Goal: Transaction & Acquisition: Purchase product/service

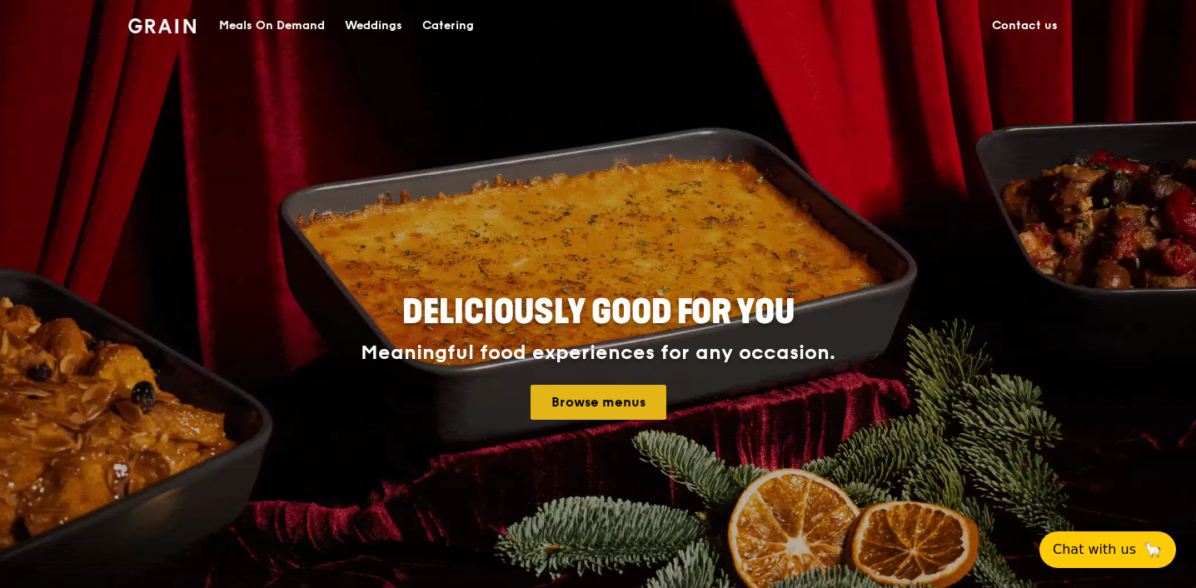
click at [586, 403] on link "Browse menus" at bounding box center [599, 402] width 136 height 35
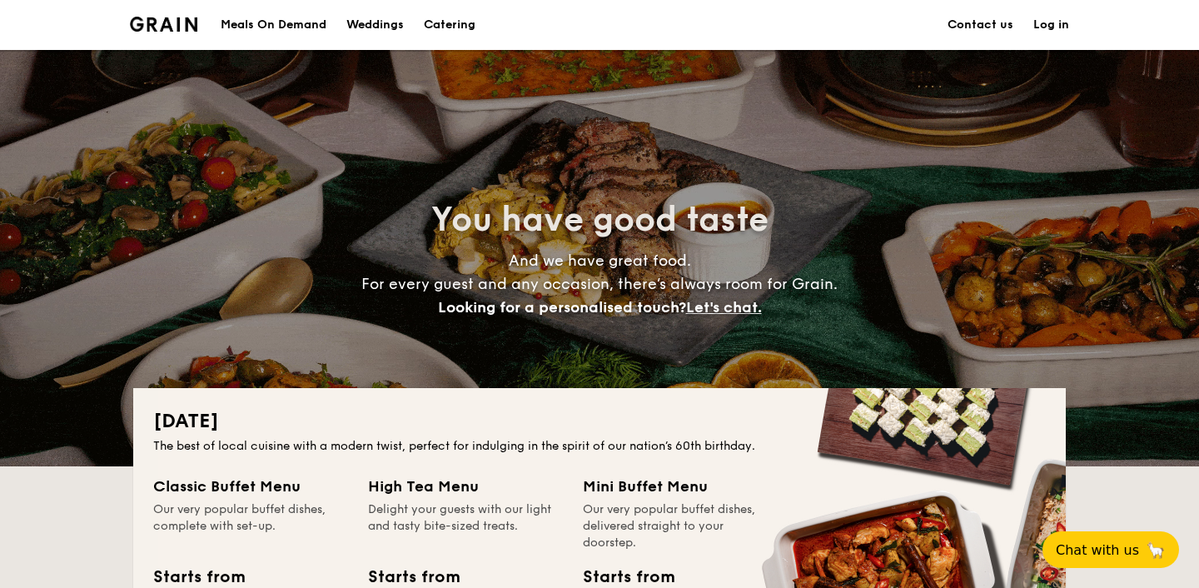
click at [286, 24] on div "Meals On Demand" at bounding box center [274, 25] width 106 height 50
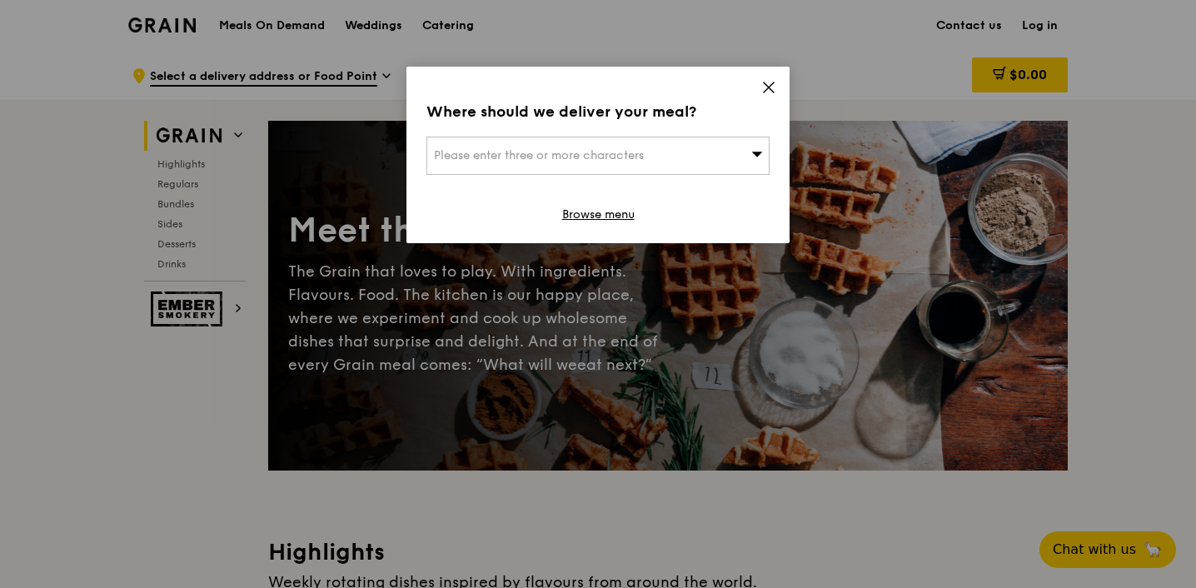
scroll to position [7, 0]
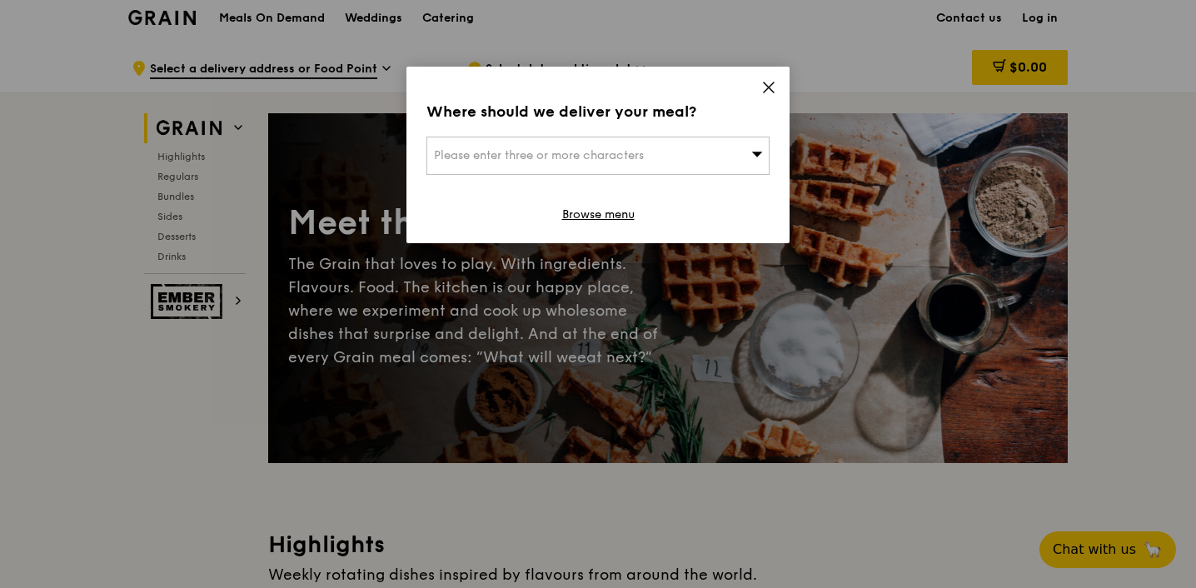
click at [768, 83] on icon at bounding box center [768, 87] width 15 height 15
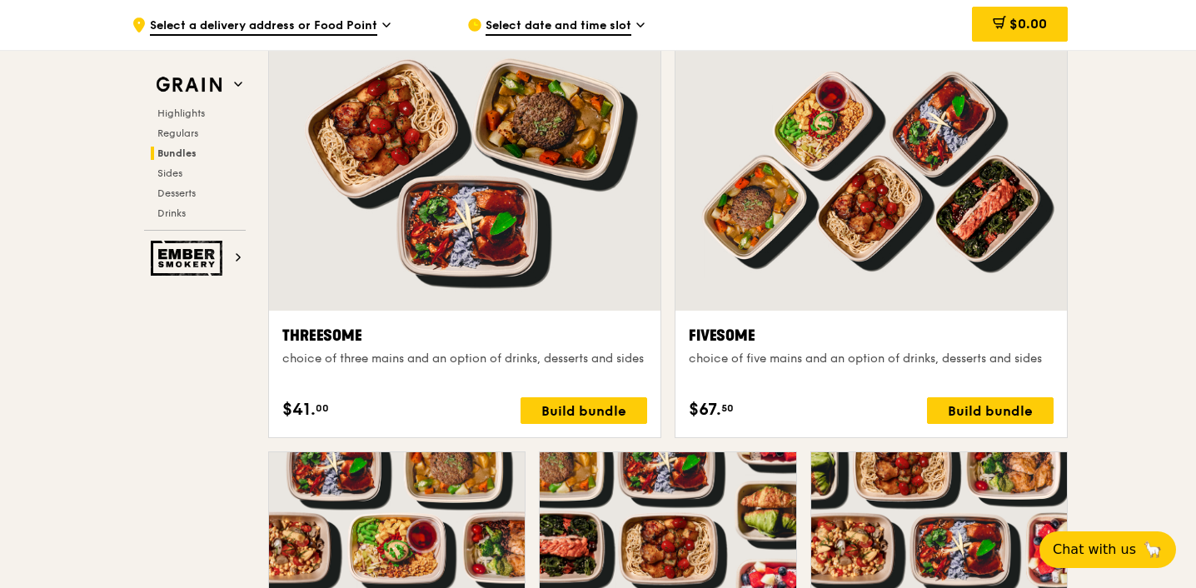
scroll to position [2911, 0]
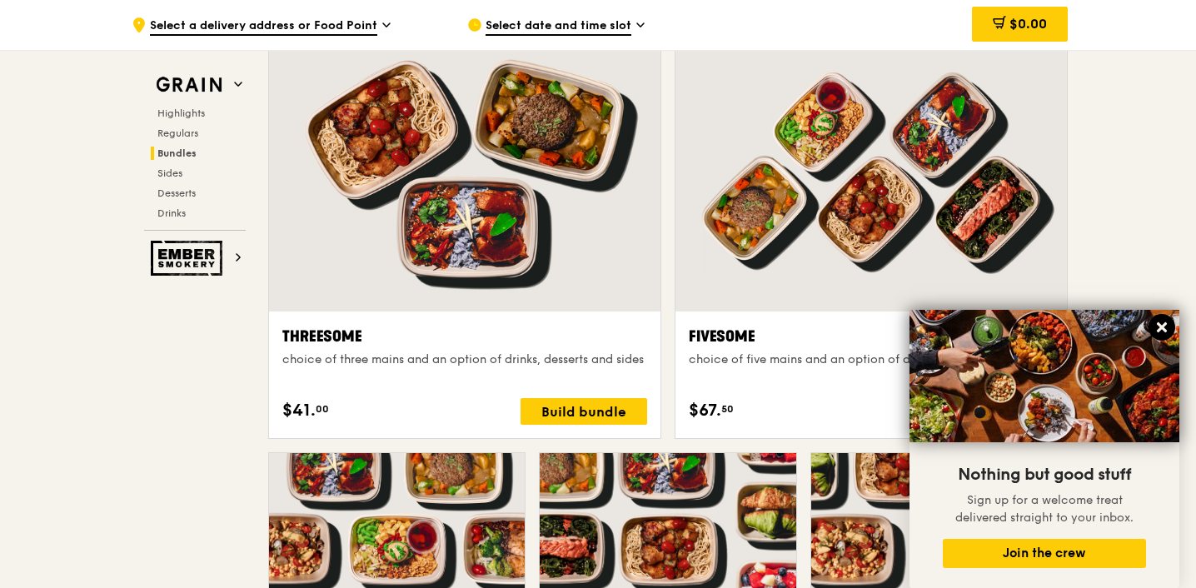
click at [1157, 327] on icon at bounding box center [1161, 327] width 15 height 15
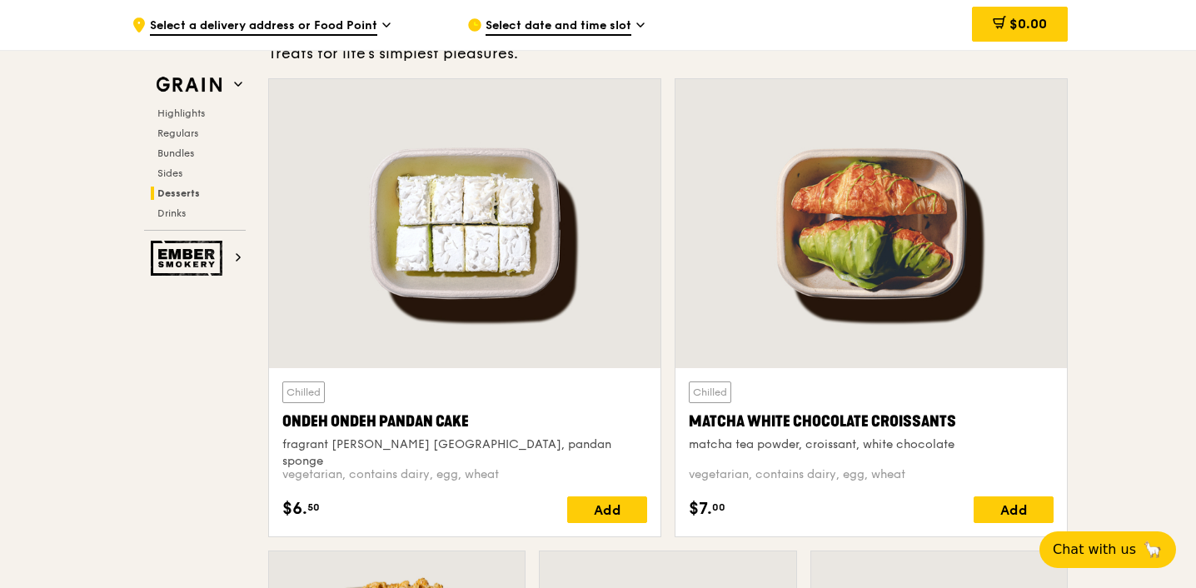
scroll to position [4793, 0]
